Goal: Task Accomplishment & Management: Complete application form

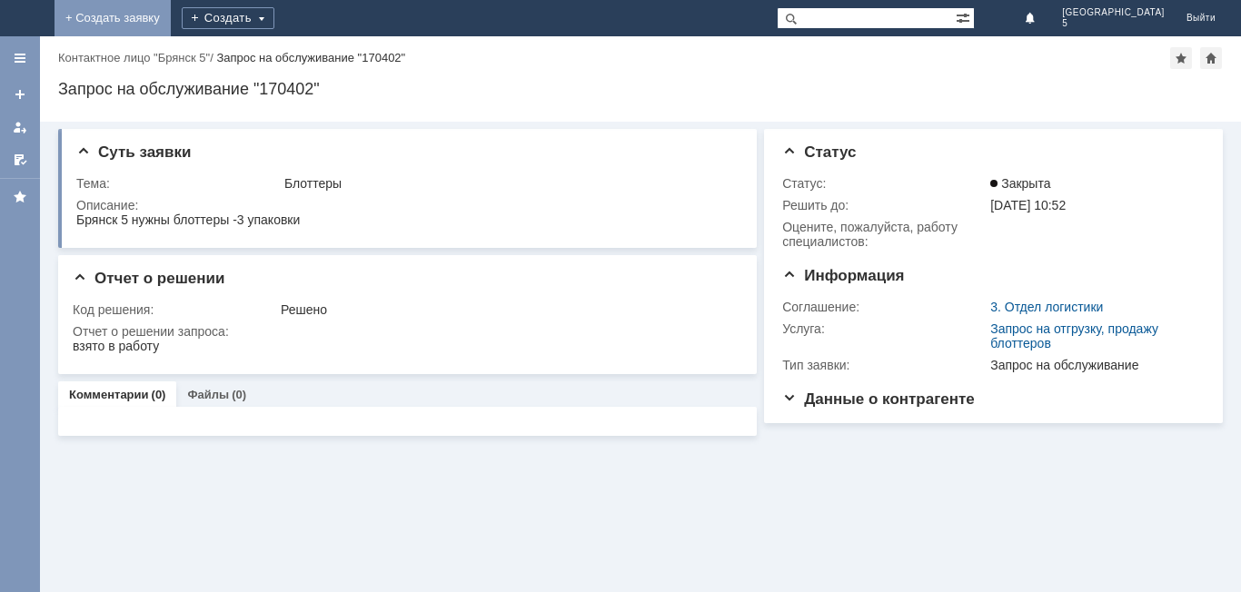
click at [171, 17] on link "+ Создать заявку" at bounding box center [112, 18] width 116 height 36
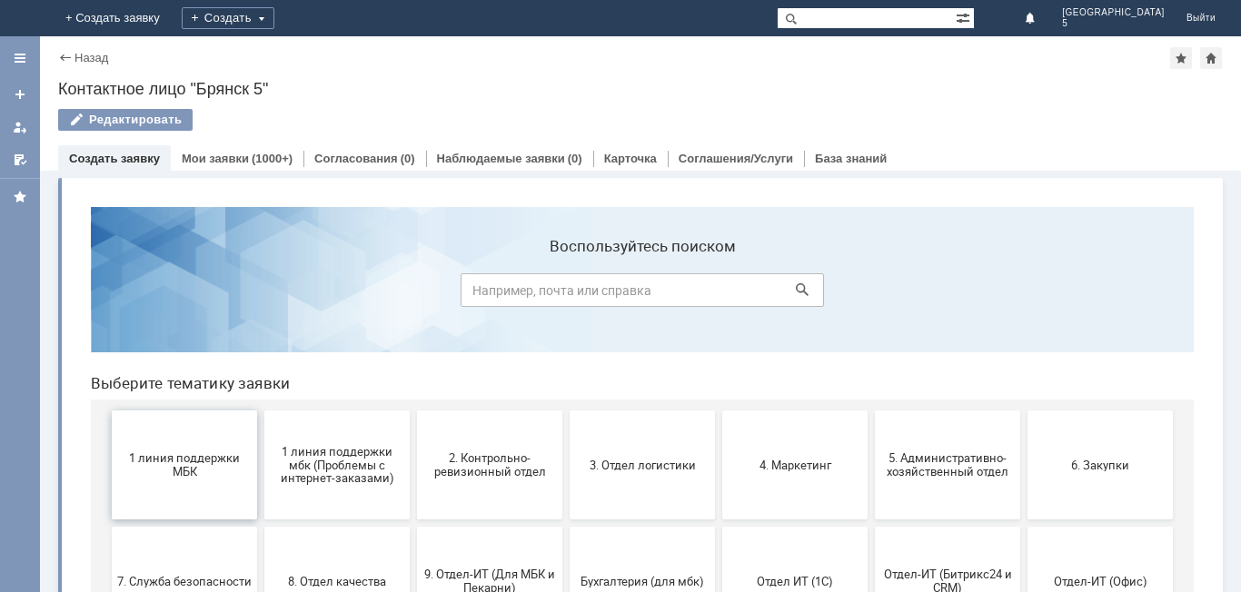
click at [203, 460] on span "1 линия поддержки МБК" at bounding box center [184, 464] width 134 height 27
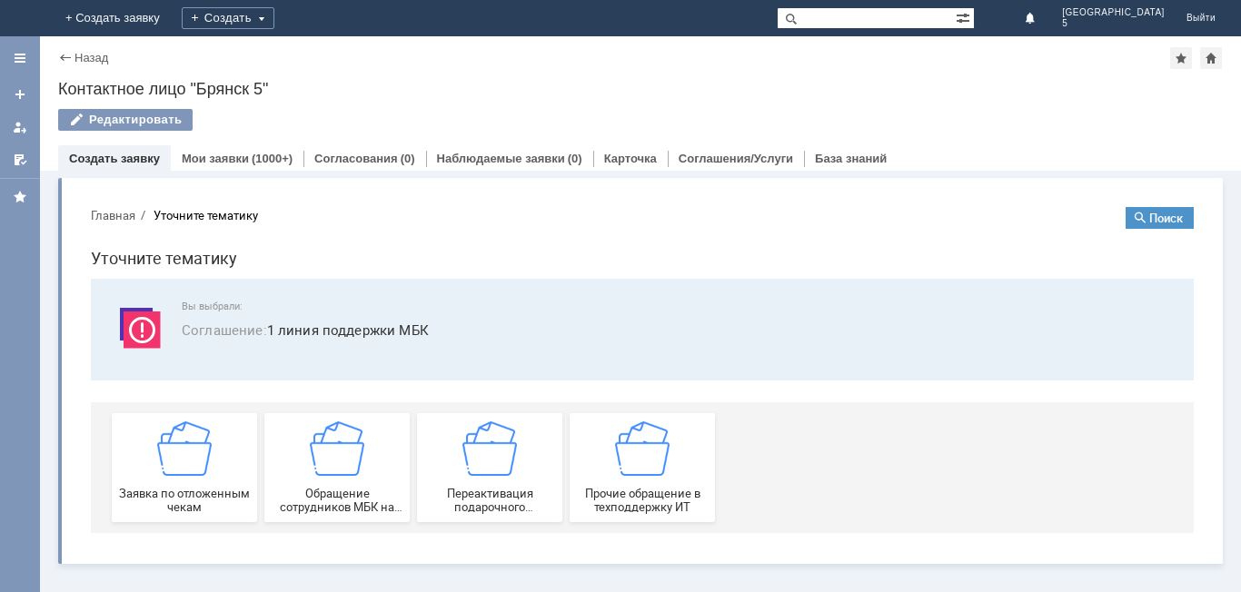
click at [203, 460] on img at bounding box center [184, 448] width 54 height 54
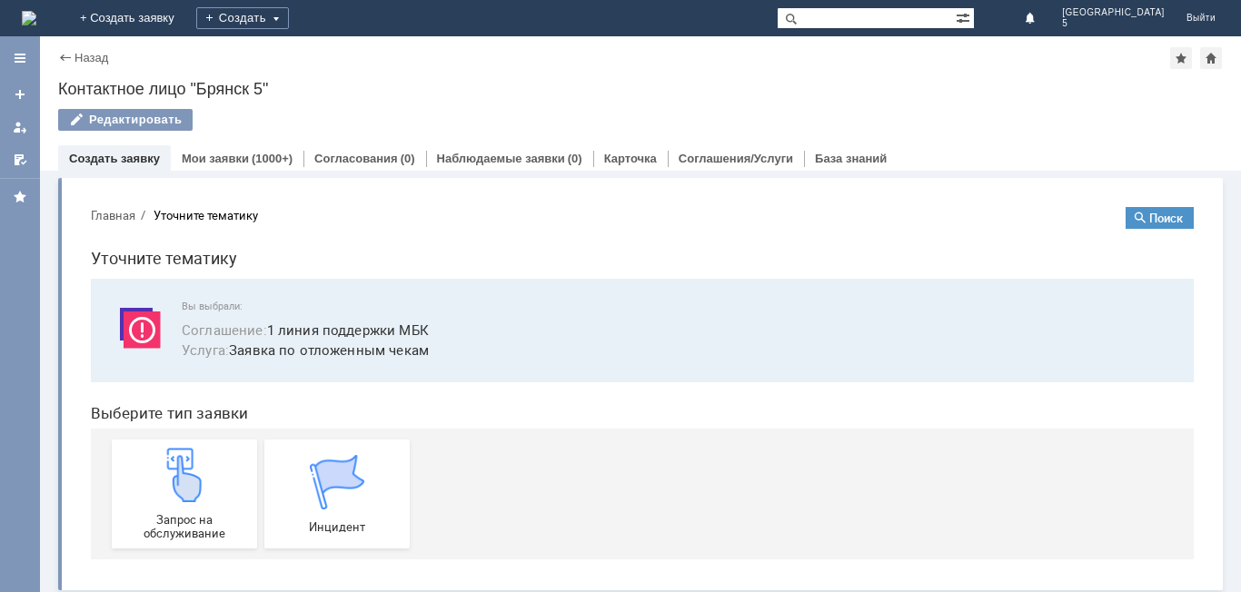
click at [203, 460] on img at bounding box center [184, 475] width 54 height 54
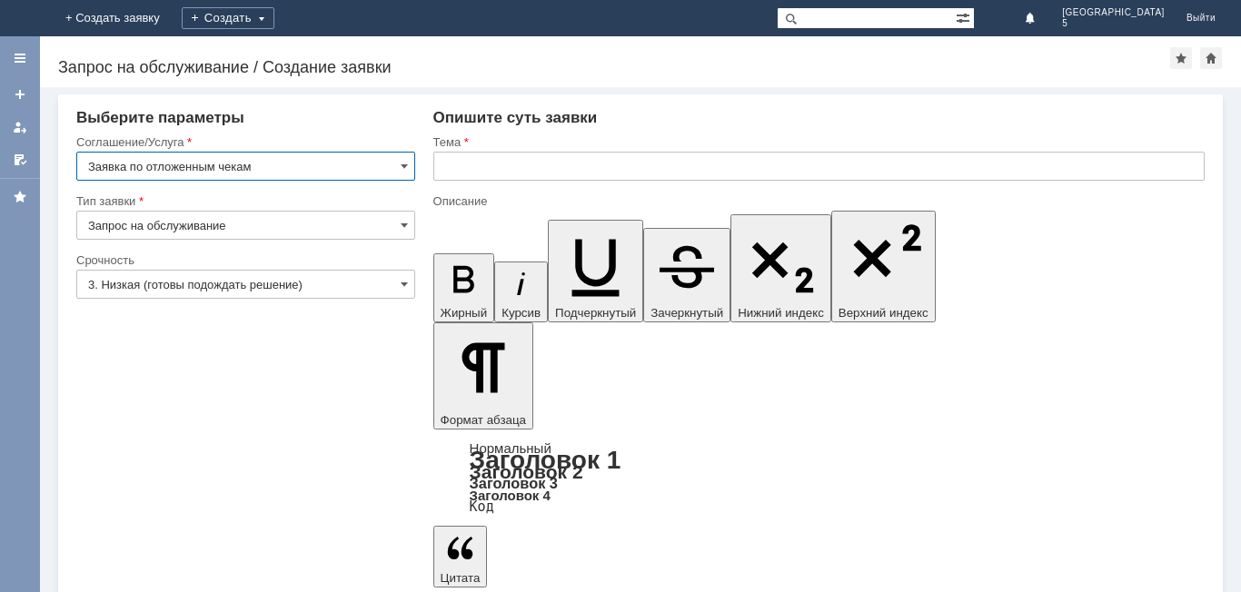
click at [450, 166] on input "text" at bounding box center [818, 166] width 771 height 29
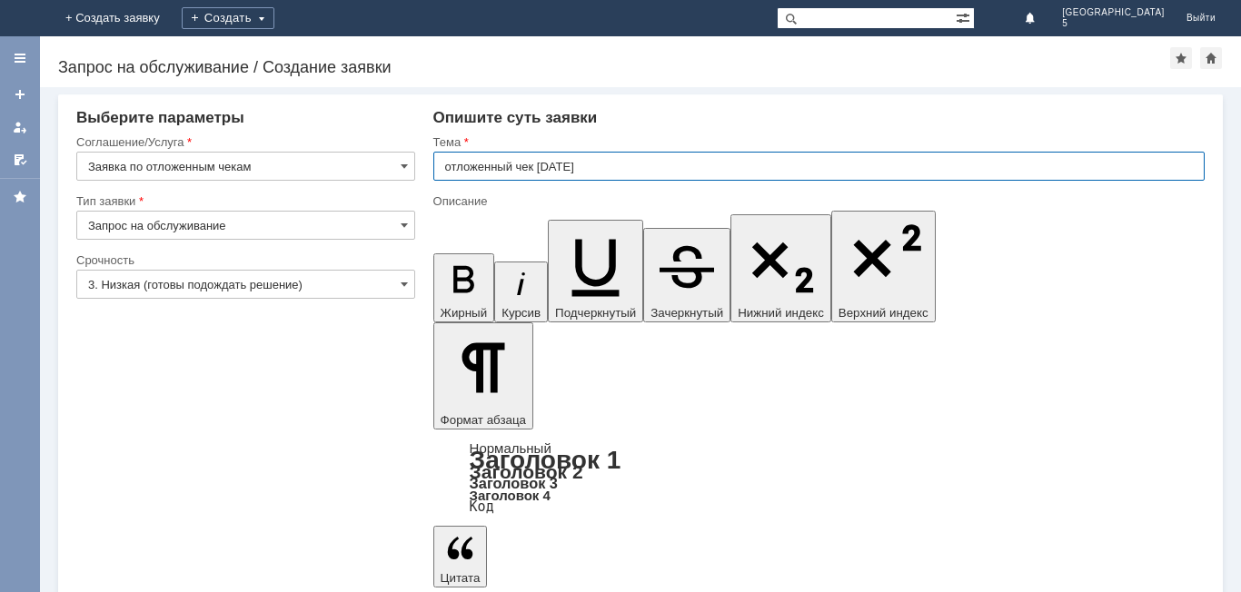
type input "отложенный чек 21.08.2025"
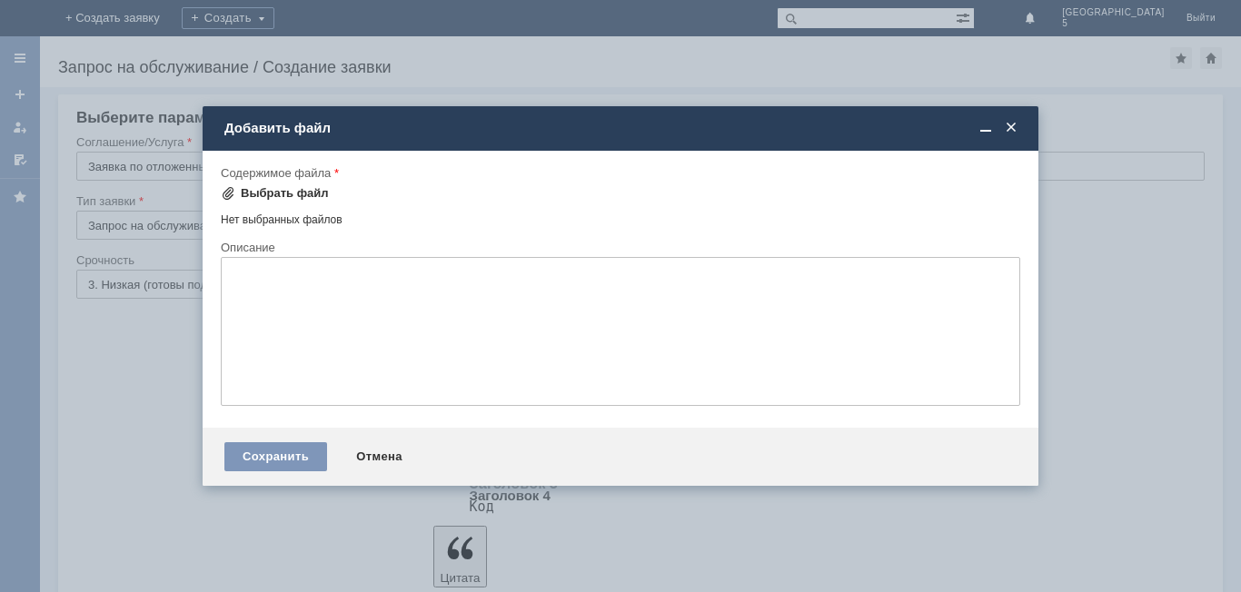
click at [223, 187] on span at bounding box center [228, 193] width 15 height 15
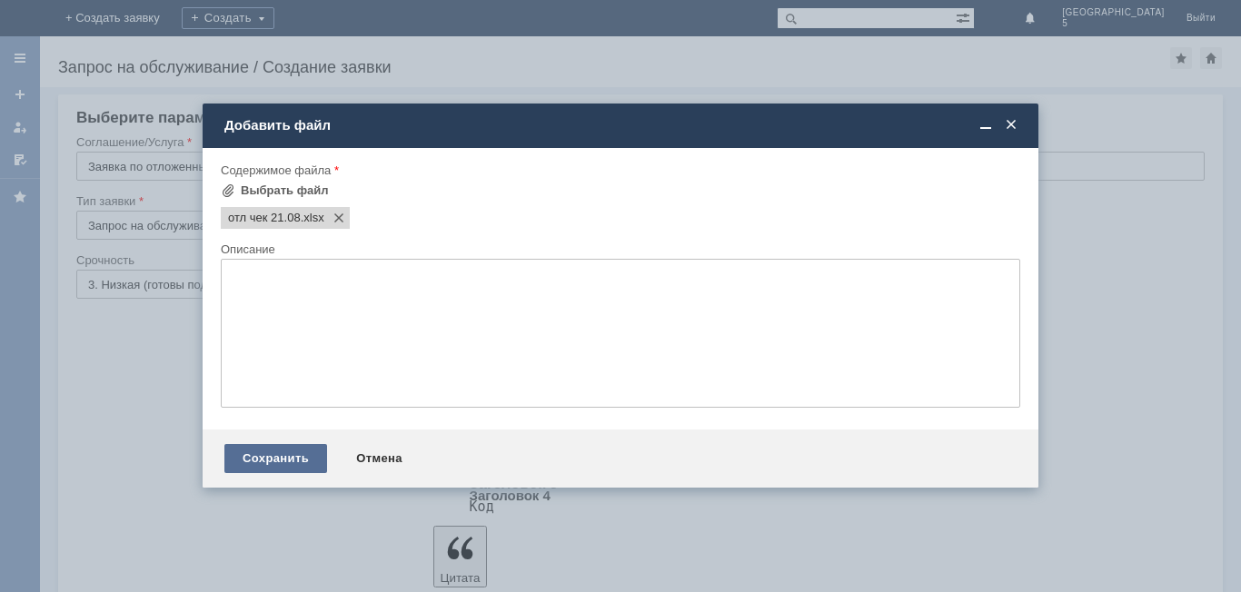
click at [301, 460] on div "Сохранить" at bounding box center [275, 458] width 103 height 29
